Goal: Communication & Community: Answer question/provide support

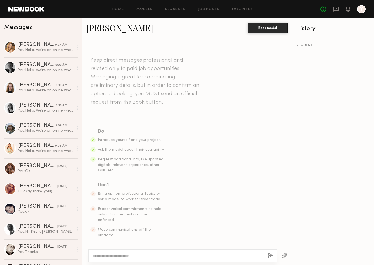
scroll to position [432, 0]
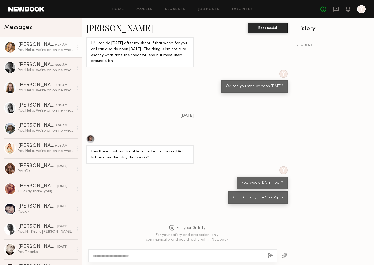
click at [54, 47] on div "You: Hello. We're an online wholesale clothing company. You can find us by sear…" at bounding box center [46, 49] width 56 height 5
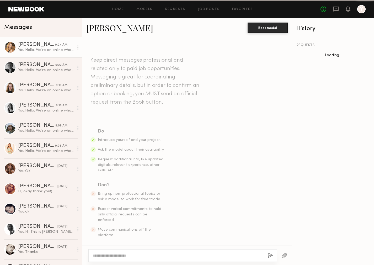
scroll to position [130, 0]
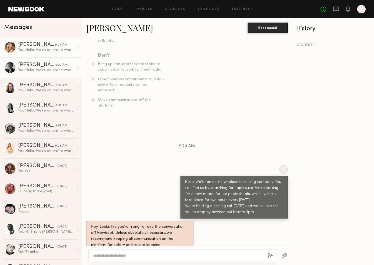
click at [45, 69] on div "You: Hello. We're an online wholesale clothing company. You can find us by sear…" at bounding box center [46, 70] width 56 height 5
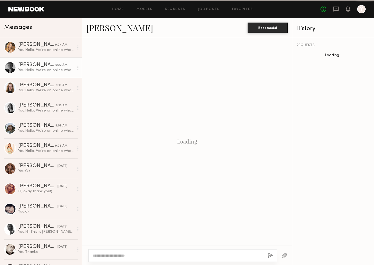
scroll to position [130, 0]
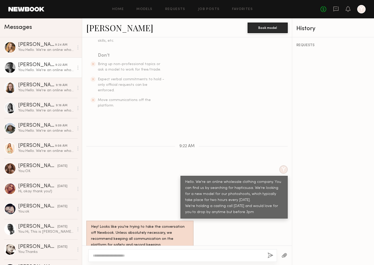
click at [38, 72] on div "You: Hello. We're an online wholesale clothing company. You can find us by sear…" at bounding box center [46, 70] width 56 height 5
click at [39, 88] on div "You: Hello. We're an online wholesale clothing company. You can find us by sear…" at bounding box center [46, 90] width 56 height 5
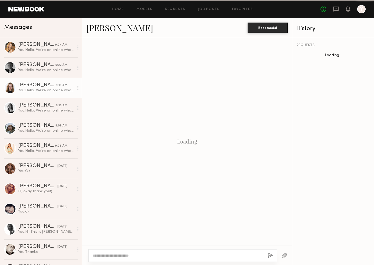
scroll to position [208, 0]
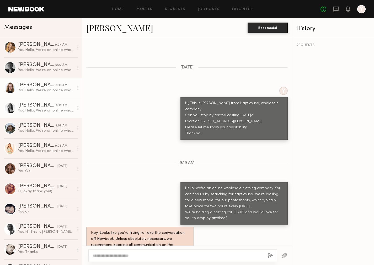
click at [60, 110] on div "You: Hello. We're an online wholesale clothing company. We're holding a casting…" at bounding box center [46, 110] width 56 height 5
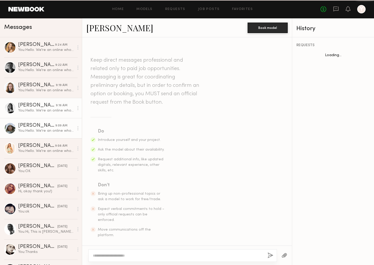
scroll to position [112, 0]
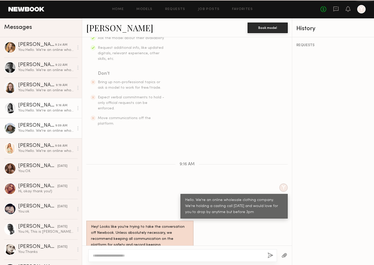
click at [59, 125] on div "9:09 AM" at bounding box center [61, 125] width 12 height 5
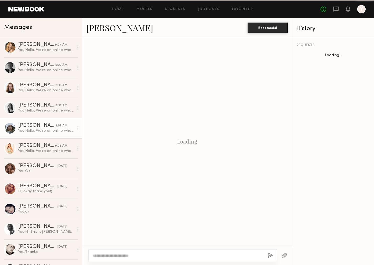
scroll to position [124, 0]
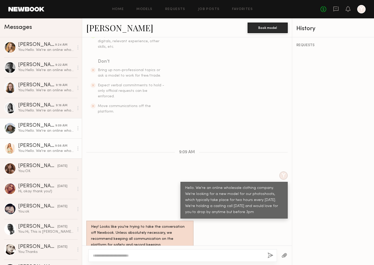
click at [57, 147] on div "9:08 AM" at bounding box center [61, 146] width 12 height 5
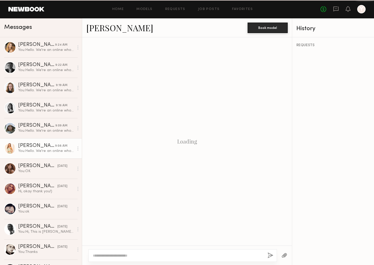
scroll to position [130, 0]
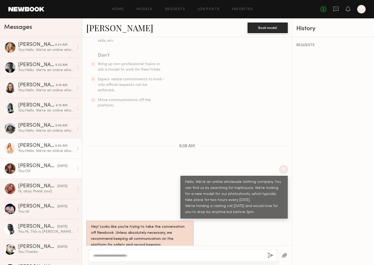
click at [50, 170] on div "You: OK" at bounding box center [46, 171] width 56 height 5
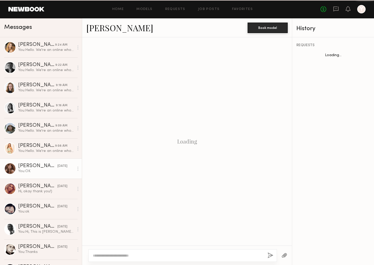
scroll to position [612, 0]
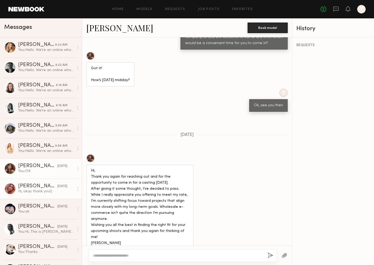
click at [49, 194] on link "[PERSON_NAME] [DATE] Hi, okay thank you!)" at bounding box center [41, 189] width 82 height 20
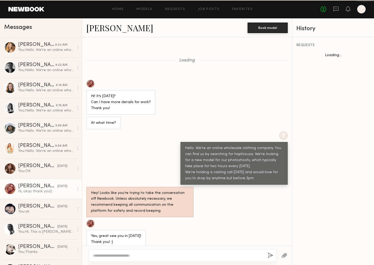
scroll to position [349, 0]
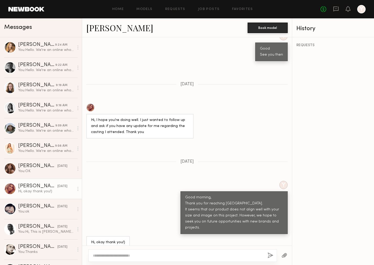
click at [49, 190] on div "Hi, okay thank you!)" at bounding box center [46, 191] width 56 height 5
click at [44, 170] on div "You: OK" at bounding box center [46, 171] width 56 height 5
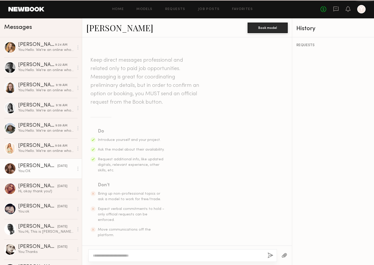
scroll to position [612, 0]
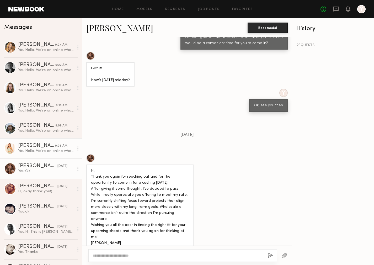
click at [40, 145] on div "[PERSON_NAME]" at bounding box center [36, 145] width 37 height 5
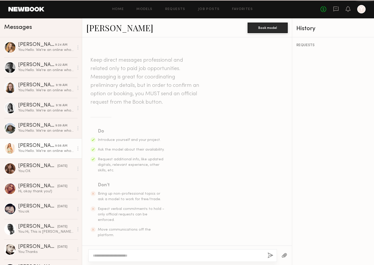
scroll to position [130, 0]
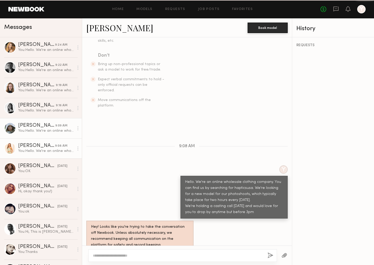
click at [39, 131] on div "You: Hello. We're an online wholesale clothing company. We're looking for a new…" at bounding box center [46, 130] width 56 height 5
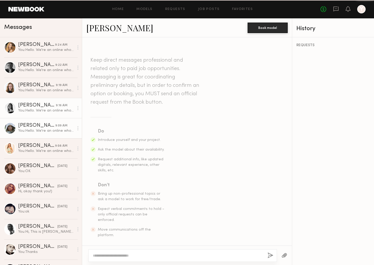
scroll to position [124, 0]
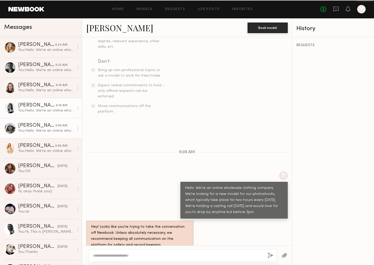
click at [36, 107] on div "[PERSON_NAME]" at bounding box center [37, 105] width 38 height 5
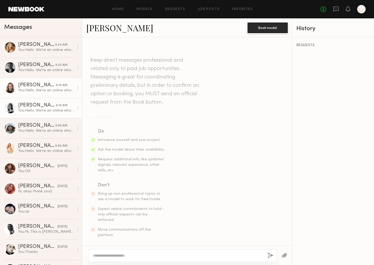
scroll to position [112, 0]
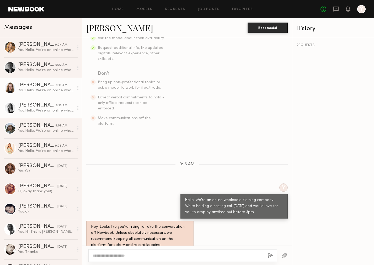
click at [35, 96] on link "[PERSON_NAME] 9:19 AM You: Hello. We're an online wholesale clothing company. Y…" at bounding box center [41, 88] width 82 height 20
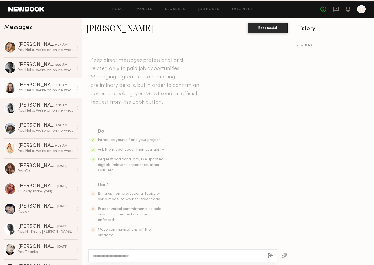
scroll to position [208, 0]
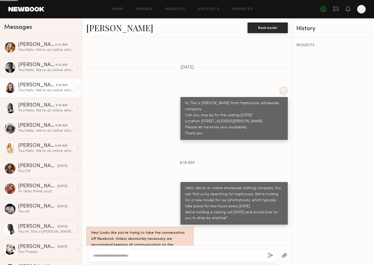
click at [37, 83] on div "[PERSON_NAME]" at bounding box center [37, 85] width 38 height 5
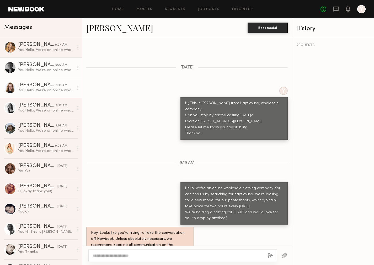
click at [40, 65] on div "[PERSON_NAME]" at bounding box center [36, 64] width 37 height 5
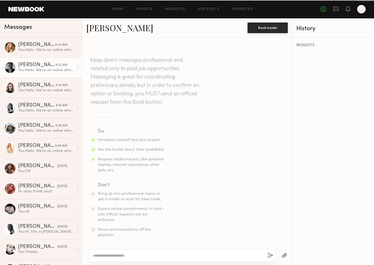
scroll to position [130, 0]
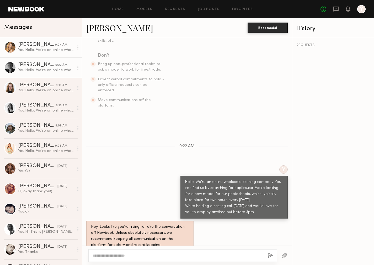
click at [43, 50] on div "You: Hello. We're an online wholesale clothing company. You can find us by sear…" at bounding box center [46, 49] width 56 height 5
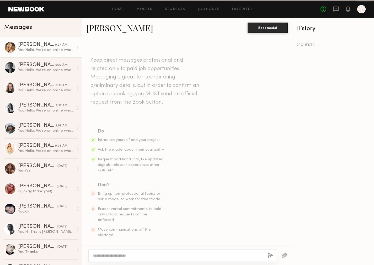
scroll to position [130, 0]
